Goal: Navigation & Orientation: Find specific page/section

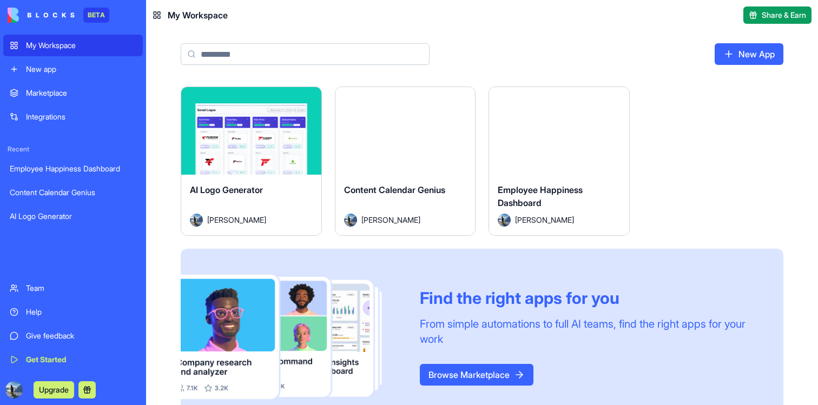
click at [58, 11] on img at bounding box center [41, 15] width 67 height 15
click at [48, 15] on img at bounding box center [41, 15] width 67 height 15
